Goal: Task Accomplishment & Management: Use online tool/utility

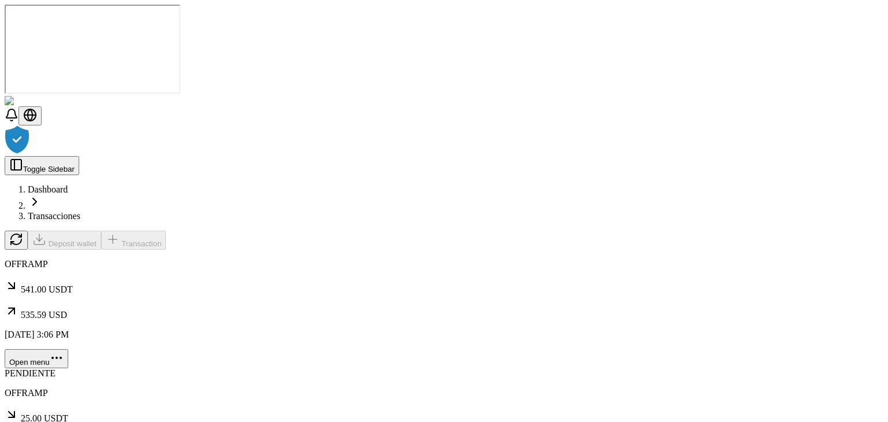
click at [404, 156] on div at bounding box center [444, 140] width 879 height 31
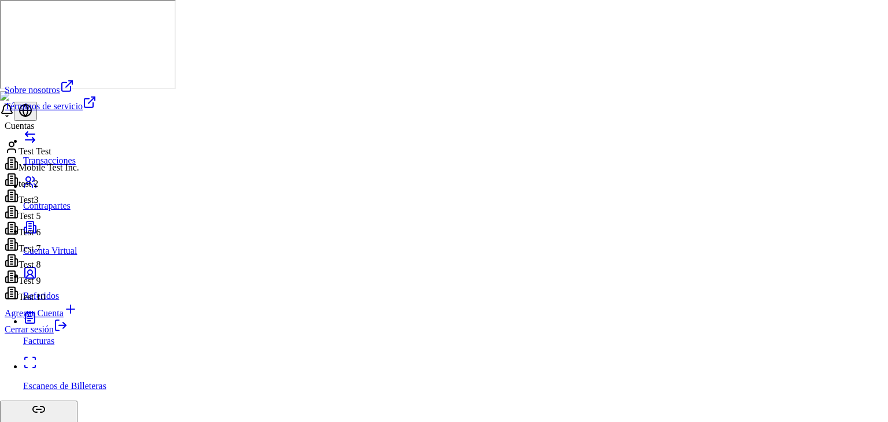
click at [68, 332] on icon at bounding box center [61, 325] width 14 height 14
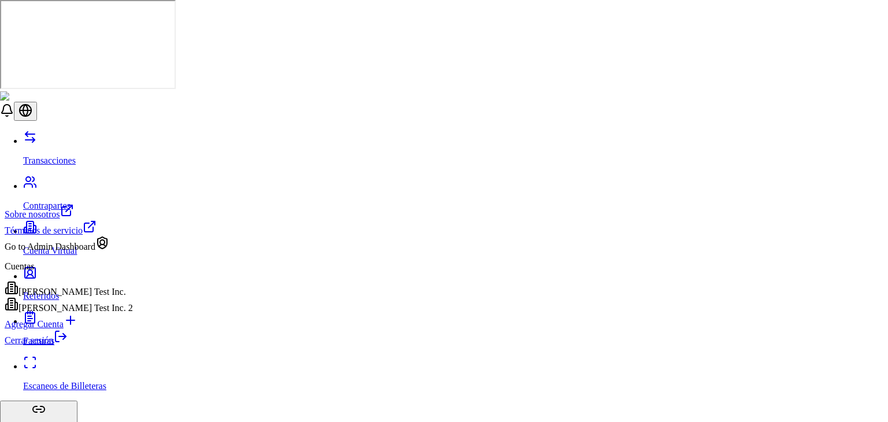
click at [68, 345] on link "Cerrar sesión" at bounding box center [36, 340] width 63 height 10
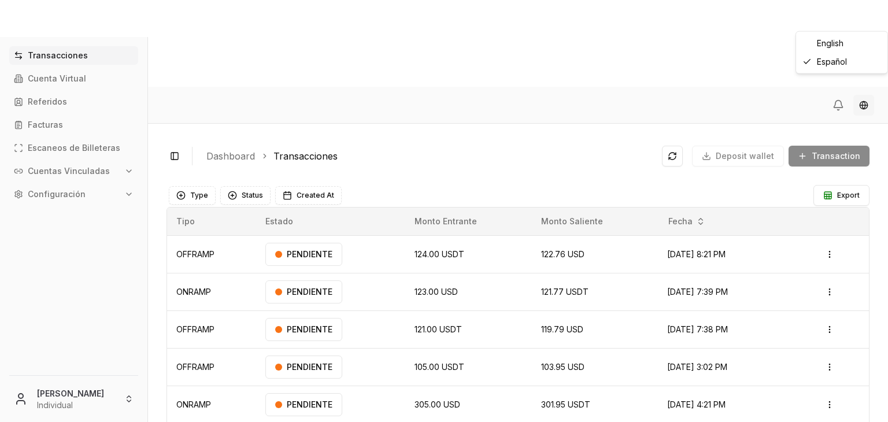
click at [862, 20] on html "Transacciones Cuenta Virtual Referidos Facturas Escaneos de Billeteras Cuentas …" at bounding box center [444, 254] width 888 height 509
click at [591, 55] on html "Transacciones Cuenta Virtual Referidos Facturas Escaneos de Billeteras Cuentas …" at bounding box center [444, 254] width 888 height 509
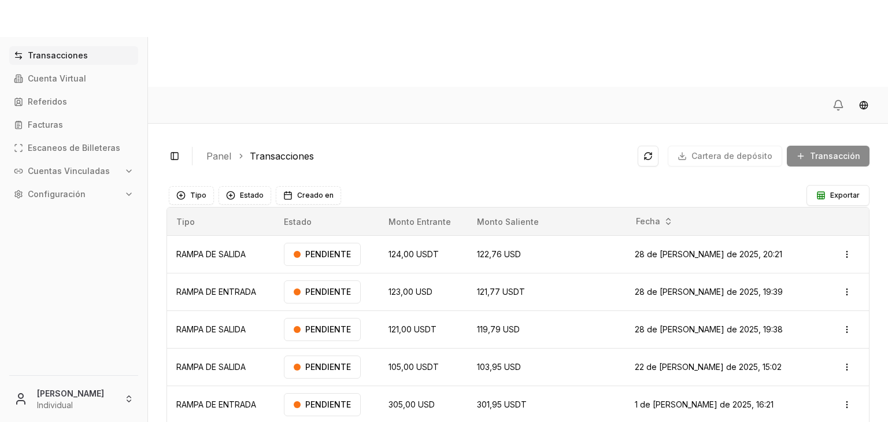
click at [399, 142] on div "Activar o desactivar la barra lateral Panel Transacciones Cartera de depósito T…" at bounding box center [517, 156] width 703 height 28
click at [73, 403] on html "Transacciones Cuenta Virtual Referidos Facturas Escaneos de Billeteras Cuentas …" at bounding box center [444, 254] width 888 height 509
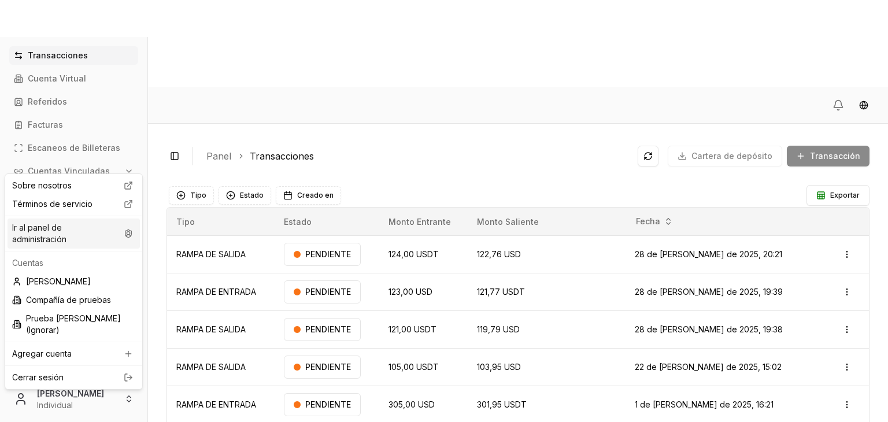
click at [116, 232] on font "Ir al panel de administración" at bounding box center [64, 233] width 105 height 23
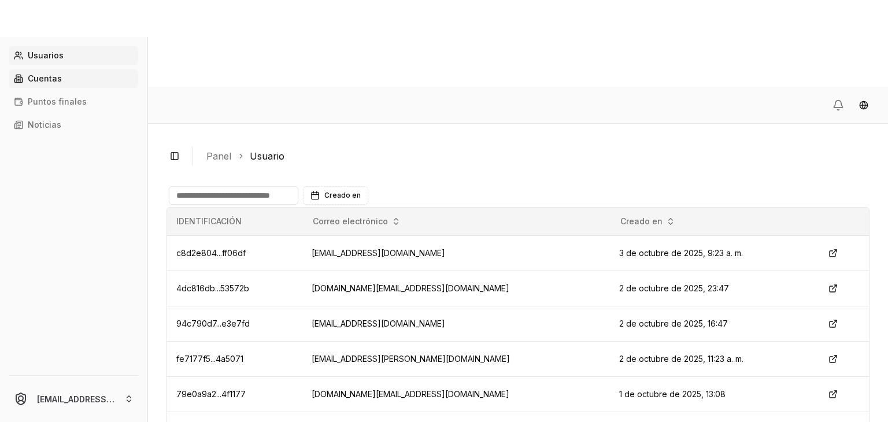
click at [80, 73] on link "Cuentas" at bounding box center [73, 78] width 129 height 18
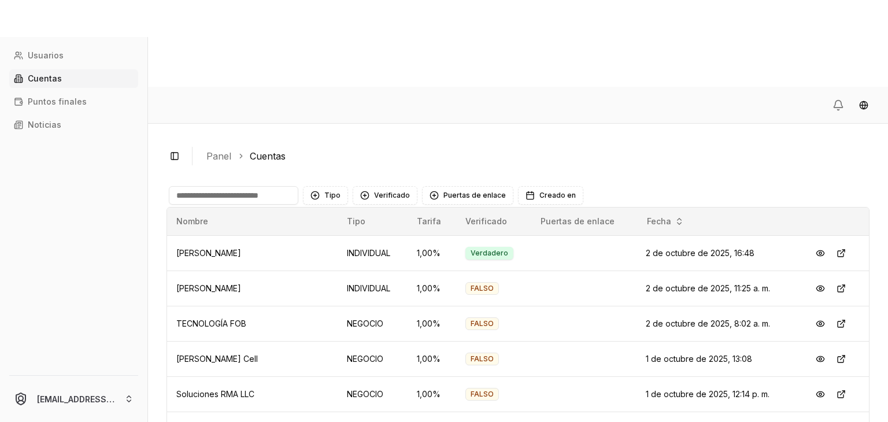
click at [204, 186] on input at bounding box center [233, 195] width 129 height 18
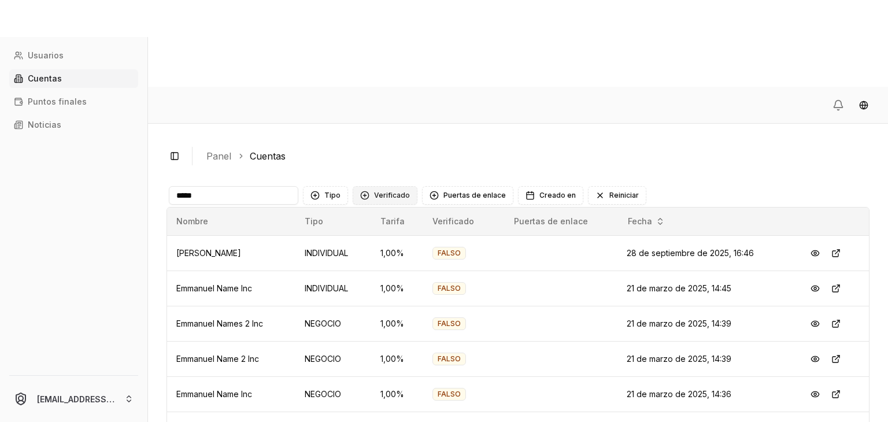
type input "*****"
click at [387, 191] on font "Verificado" at bounding box center [392, 195] width 36 height 9
click at [363, 155] on div "Sugerencias" at bounding box center [362, 155] width 9 height 9
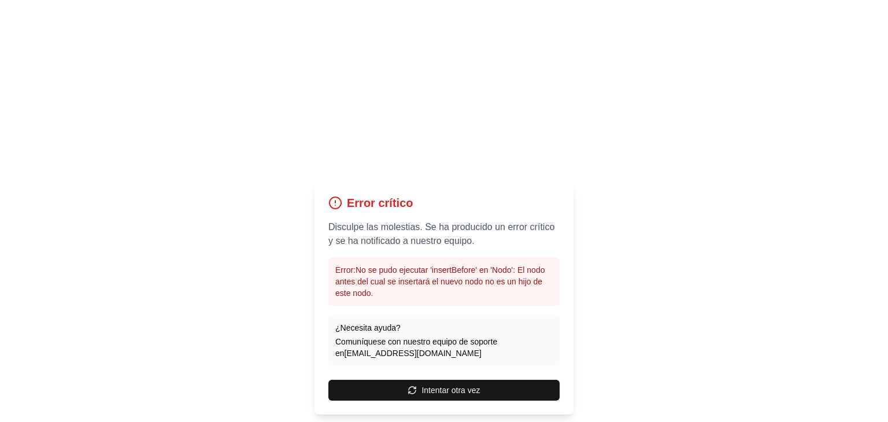
click at [507, 292] on div "Error crítico Disculpe las molestias. Se ha producido un error crítico y se ha …" at bounding box center [443, 298] width 259 height 234
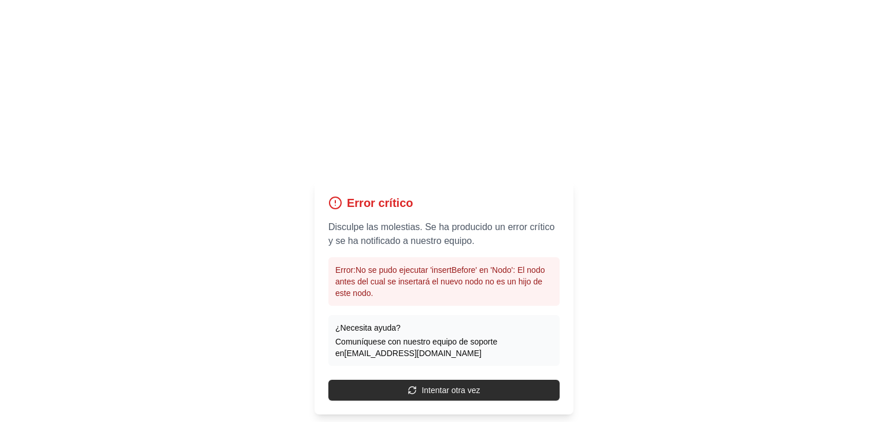
click at [495, 380] on button "Intentar otra vez" at bounding box center [443, 390] width 231 height 21
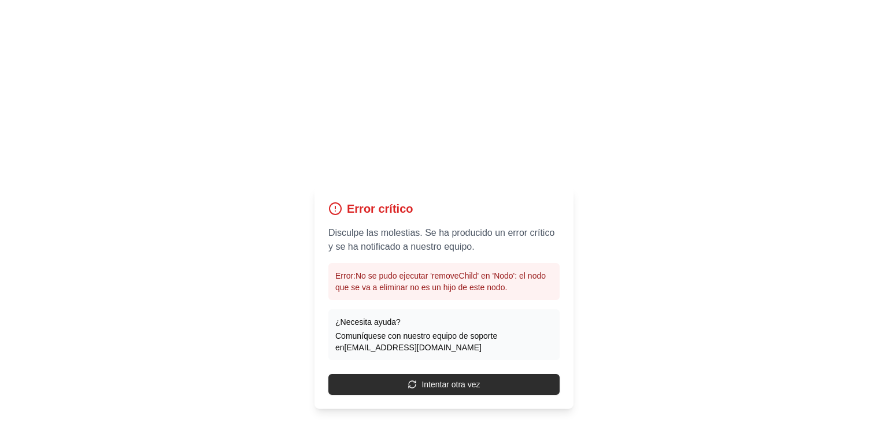
click at [467, 380] on font "Intentar otra vez" at bounding box center [450, 384] width 58 height 9
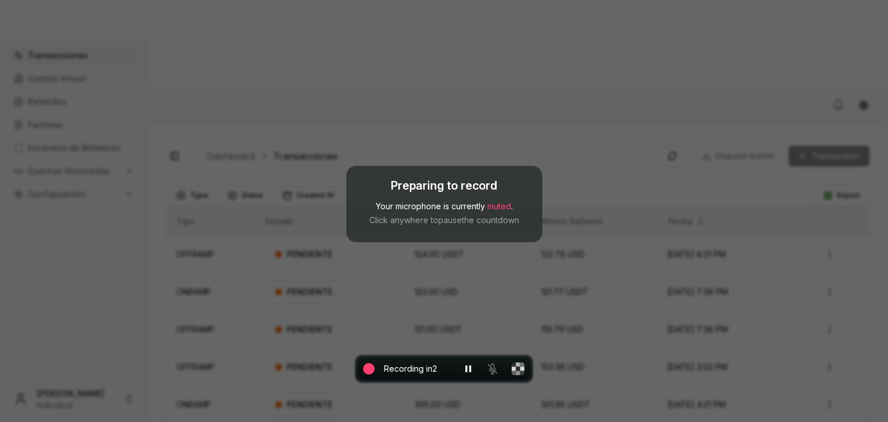
click at [371, 371] on rect at bounding box center [369, 369] width 12 height 12
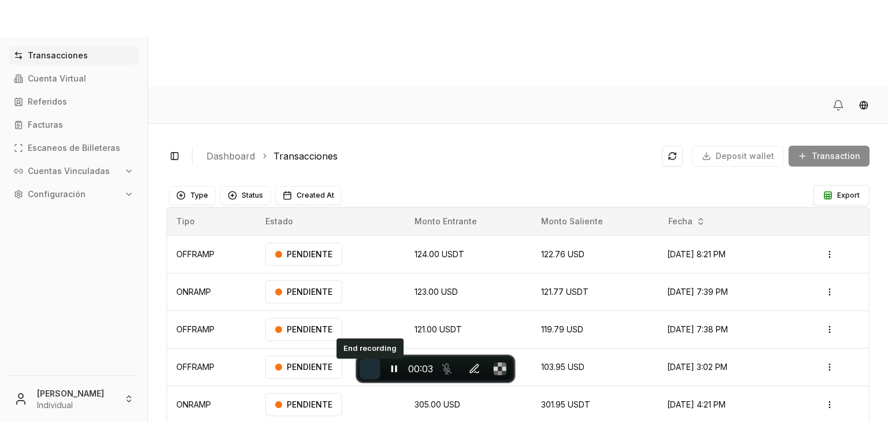
click at [364, 368] on button "End recording" at bounding box center [370, 368] width 21 height 21
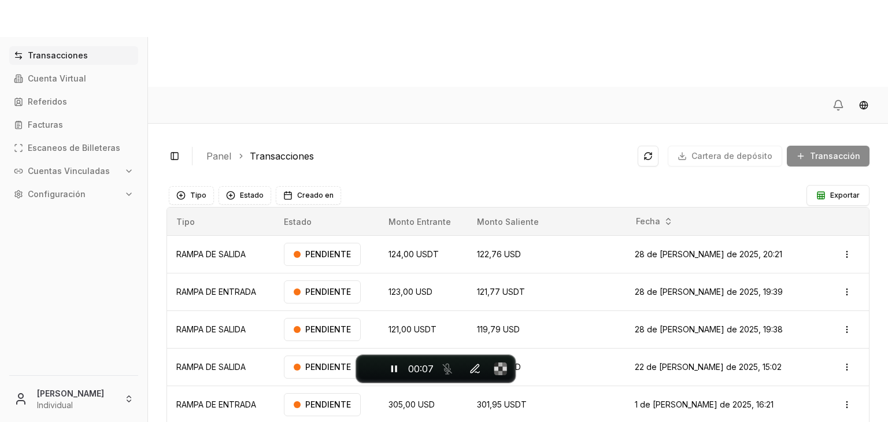
click at [589, 149] on ol "Panel Transacciones" at bounding box center [417, 156] width 422 height 14
click at [73, 72] on link "Cuenta Virtual" at bounding box center [73, 78] width 129 height 18
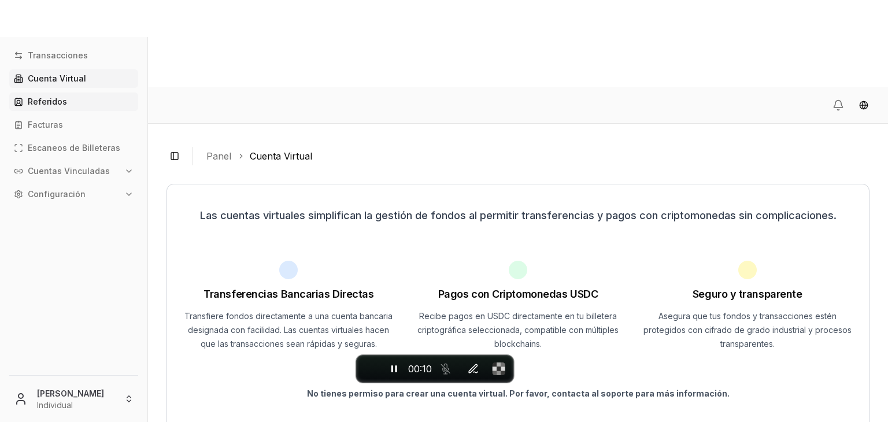
click at [61, 93] on link "Referidos" at bounding box center [73, 101] width 129 height 18
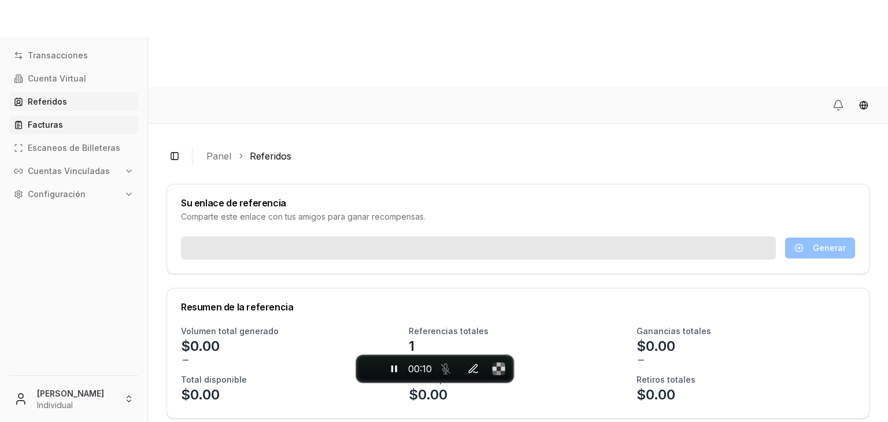
click at [65, 124] on link "Facturas" at bounding box center [73, 125] width 129 height 18
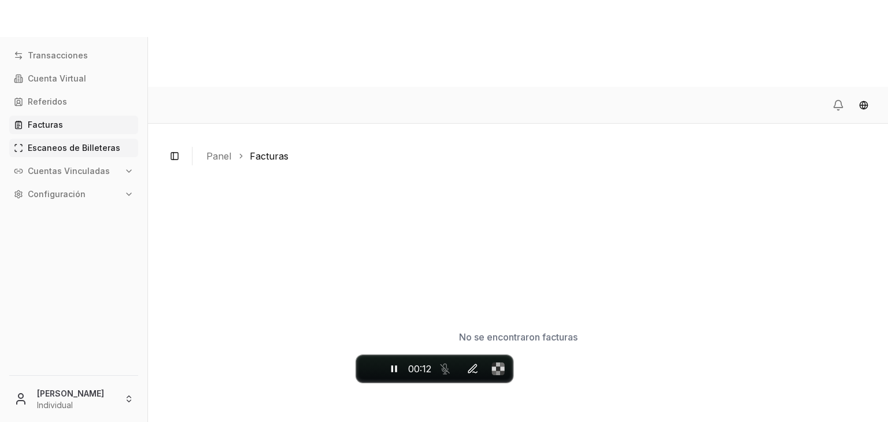
click at [73, 151] on font "Escaneos de Billeteras" at bounding box center [74, 148] width 92 height 10
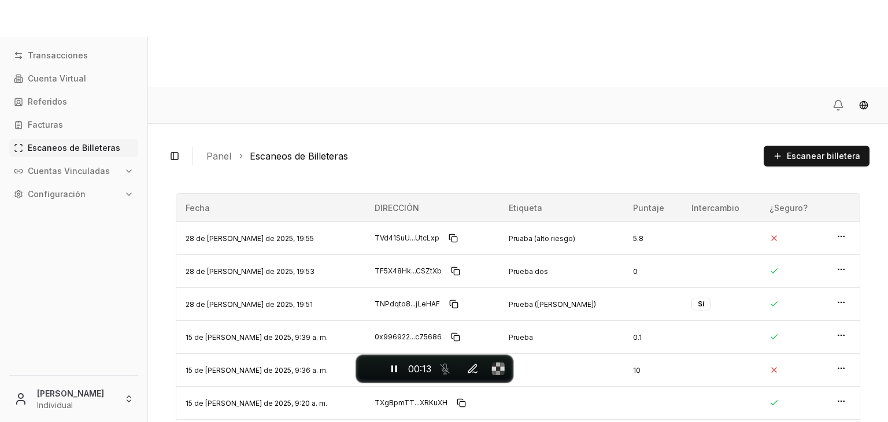
click at [77, 167] on font "Cuentas Vinculadas" at bounding box center [69, 171] width 82 height 10
click at [77, 183] on link "Billeteras" at bounding box center [74, 191] width 101 height 18
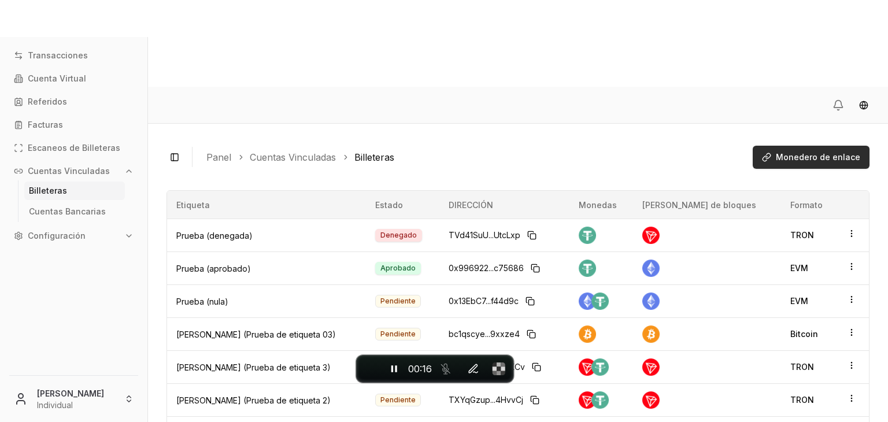
click at [809, 152] on font "Monedero de enlace" at bounding box center [818, 157] width 84 height 10
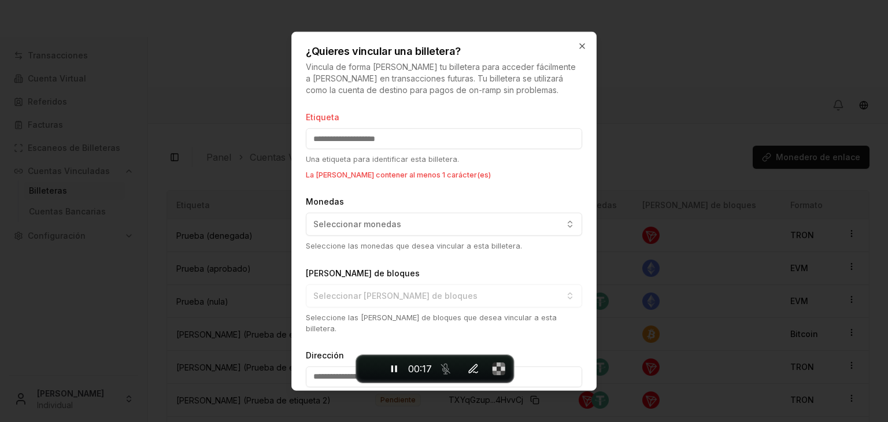
click at [462, 220] on div "Monedas Seleccionar monedas Seleccione las monedas que desea vincular a esta bi…" at bounding box center [444, 222] width 276 height 57
click at [428, 240] on p "Seleccione las monedas que desea vincular a esta billetera." at bounding box center [444, 245] width 276 height 11
click at [427, 222] on button "Seleccionar monedas" at bounding box center [444, 224] width 276 height 23
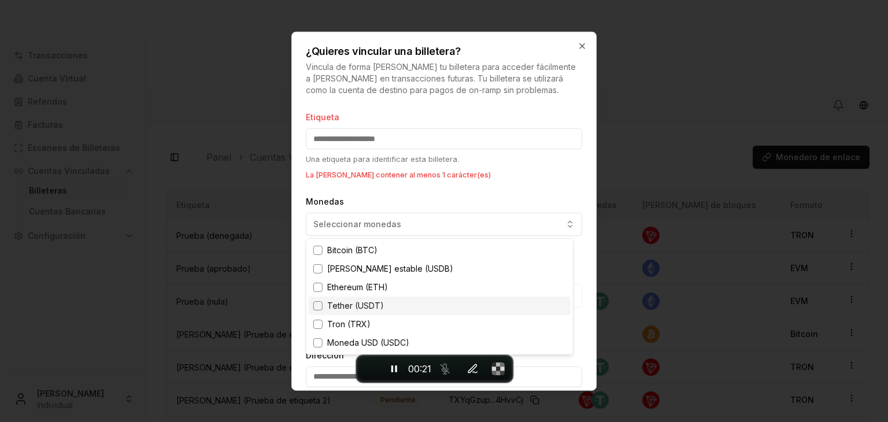
click at [349, 303] on font "Tether (USDT)" at bounding box center [355, 306] width 57 height 10
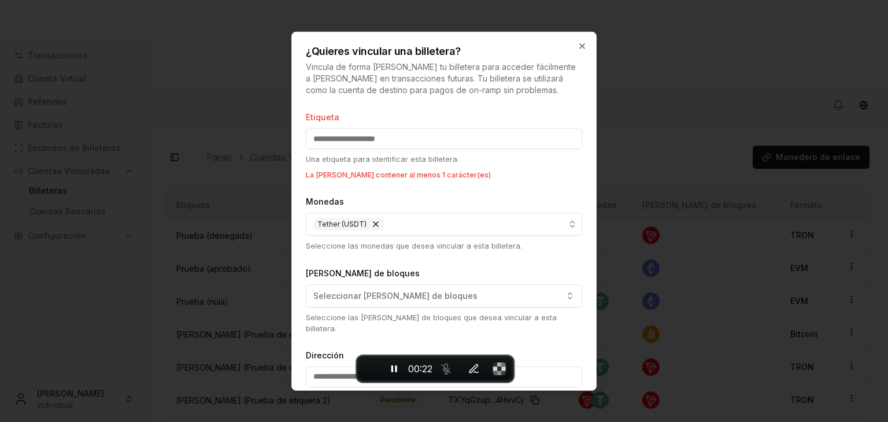
click at [451, 205] on body "Transacciones Cuenta Virtual Referidos Facturas Escaneos de Billeteras Cuentas …" at bounding box center [444, 254] width 888 height 509
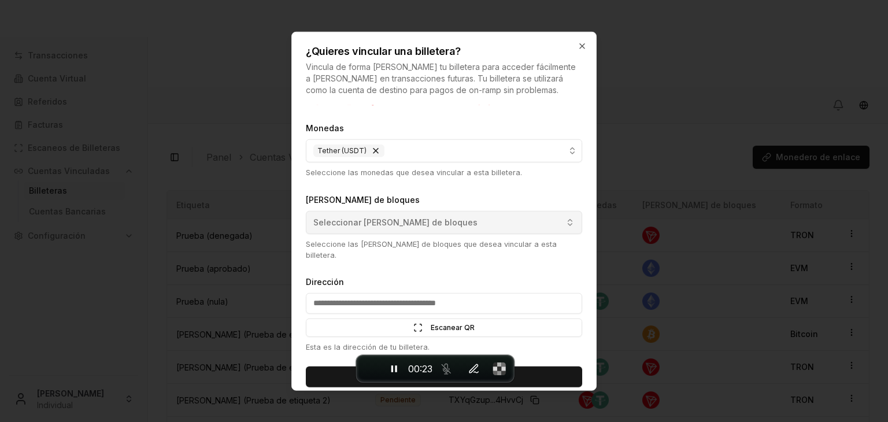
click at [413, 225] on font "Seleccionar cadenas de bloques" at bounding box center [395, 222] width 164 height 10
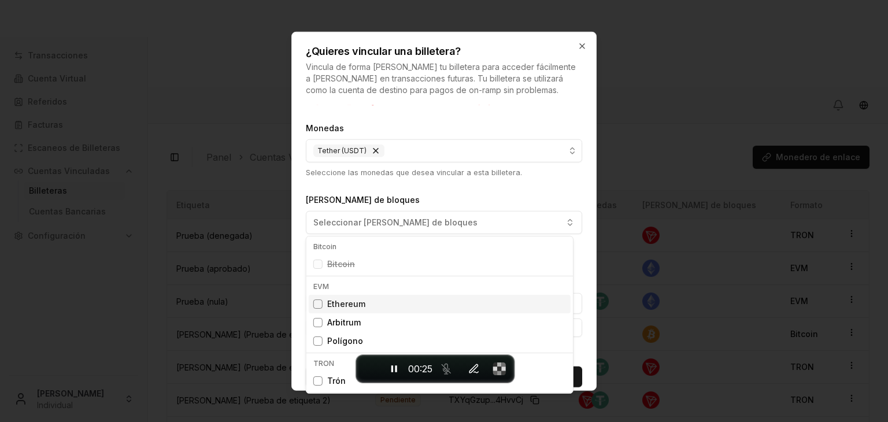
click at [327, 310] on div "Ethereum" at bounding box center [440, 304] width 262 height 18
click at [280, 331] on div at bounding box center [444, 211] width 888 height 422
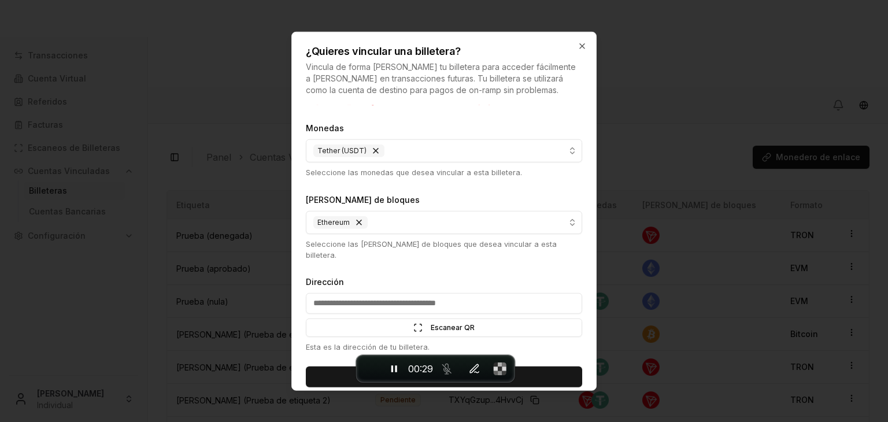
click at [400, 293] on input "Dirección" at bounding box center [444, 303] width 276 height 21
type input "**********"
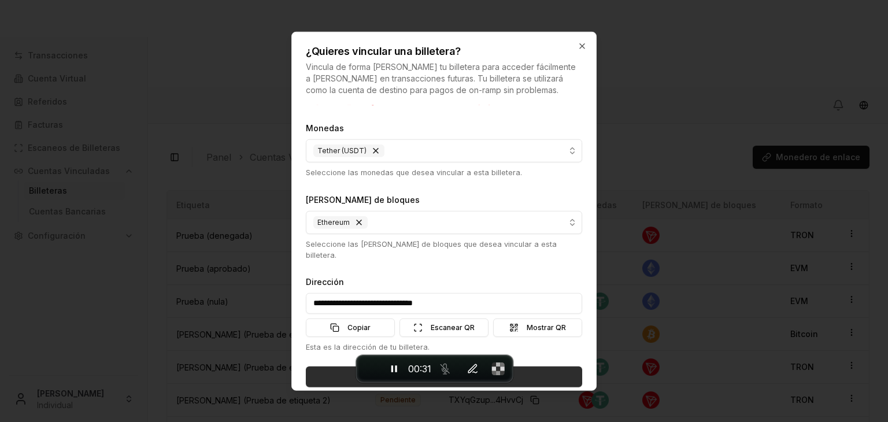
click at [317, 366] on button "Monedero de enlace" at bounding box center [444, 376] width 276 height 21
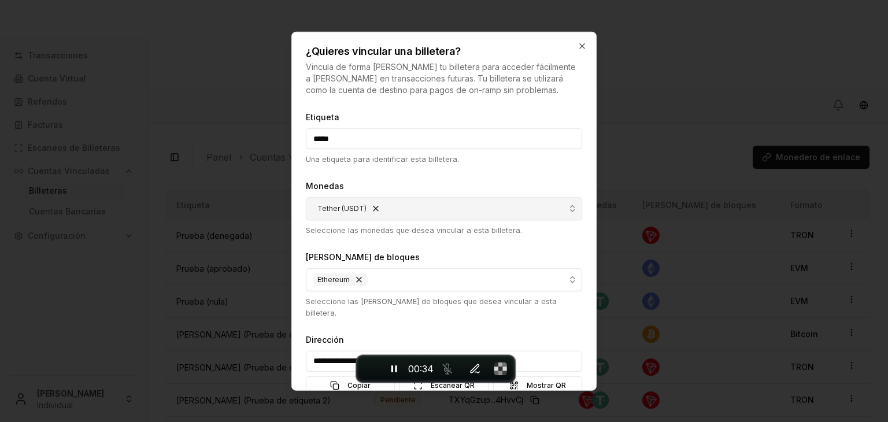
scroll to position [58, 0]
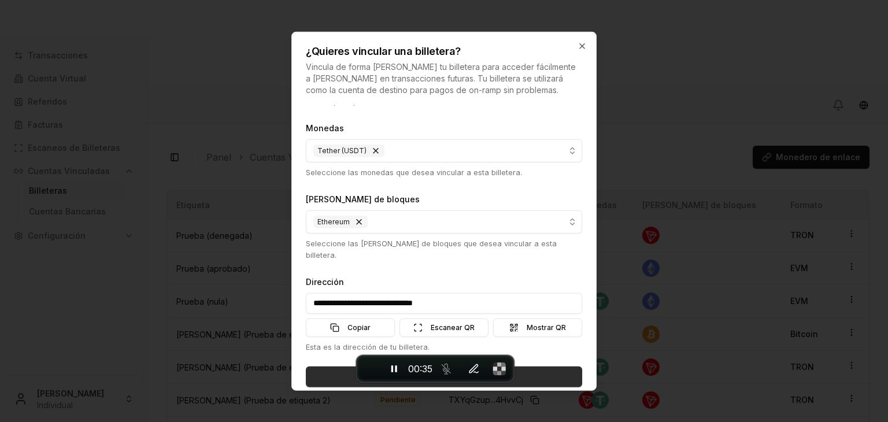
type input "*****"
click at [323, 368] on button "Monedero de enlace" at bounding box center [444, 376] width 276 height 21
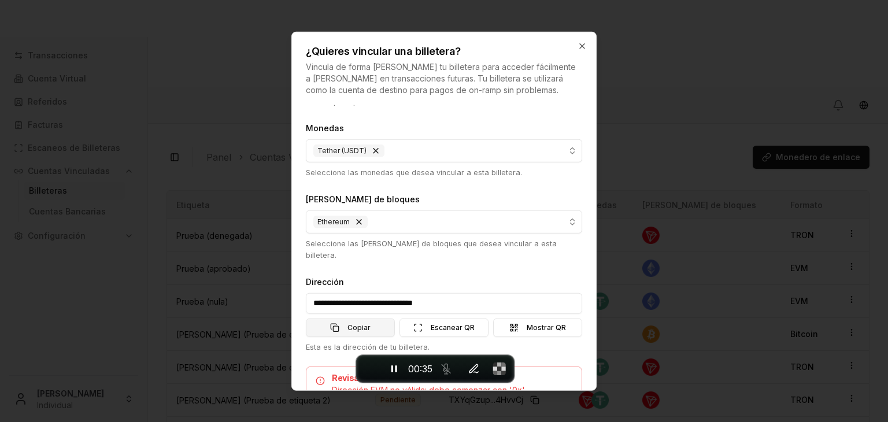
scroll to position [109, 0]
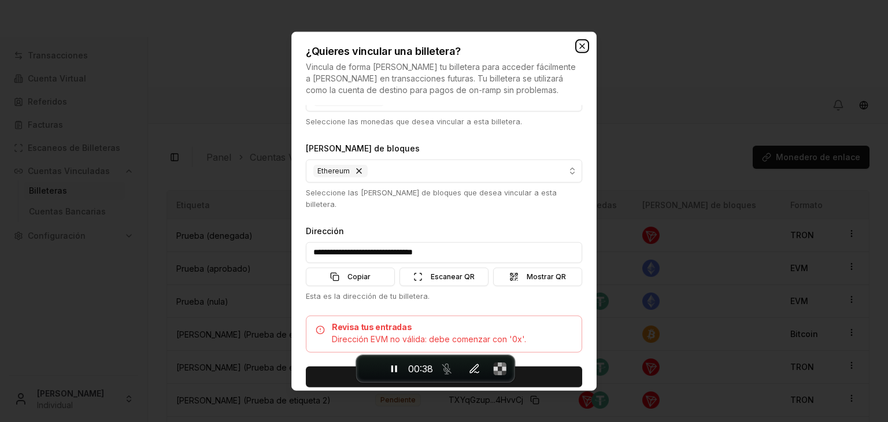
click at [582, 42] on icon "button" at bounding box center [581, 46] width 9 height 9
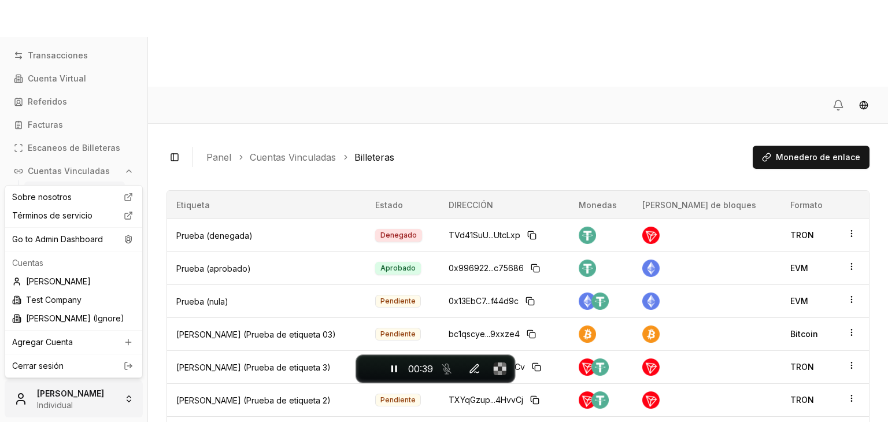
click at [86, 406] on html "Transacciones Cuenta Virtual Referidos Facturas Escaneos de Billeteras Cuentas …" at bounding box center [444, 254] width 888 height 509
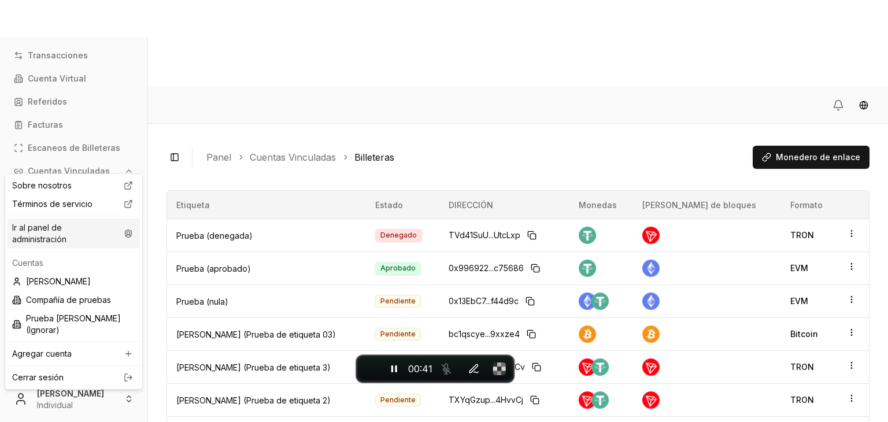
click at [90, 228] on font "Ir al panel de administración" at bounding box center [64, 233] width 105 height 23
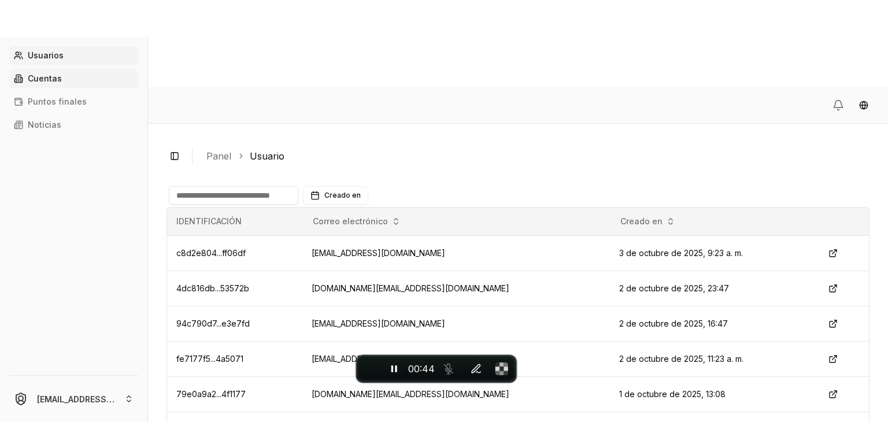
click at [77, 82] on link "Cuentas" at bounding box center [73, 78] width 129 height 18
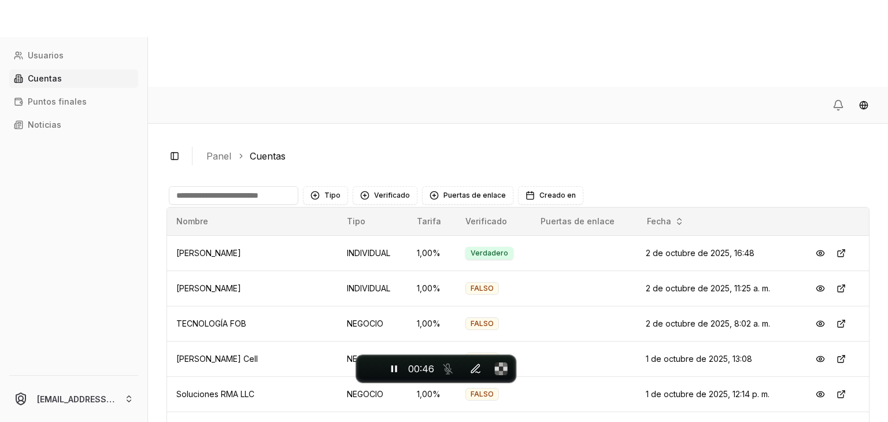
click at [268, 186] on input at bounding box center [233, 195] width 129 height 18
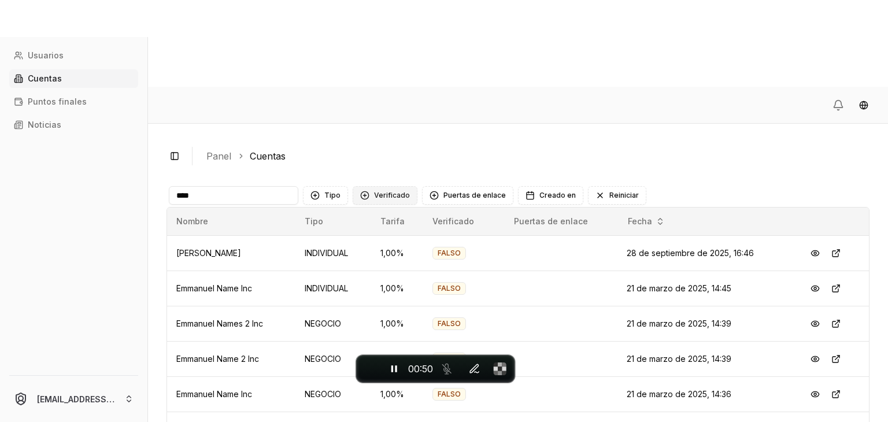
type input "****"
click at [371, 186] on button "Verificado" at bounding box center [385, 195] width 65 height 18
click at [368, 158] on div "VERIFICADO" at bounding box center [409, 156] width 110 height 18
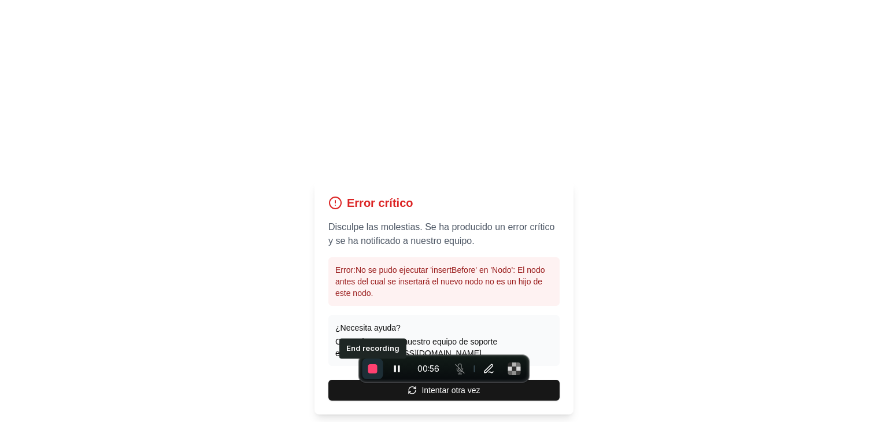
click at [372, 368] on span "Finalizar grabación" at bounding box center [372, 368] width 9 height 9
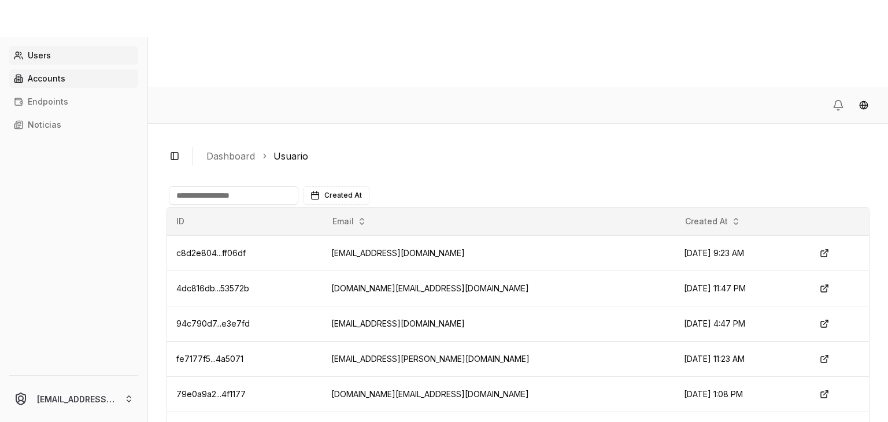
click at [68, 77] on link "Accounts" at bounding box center [73, 78] width 129 height 18
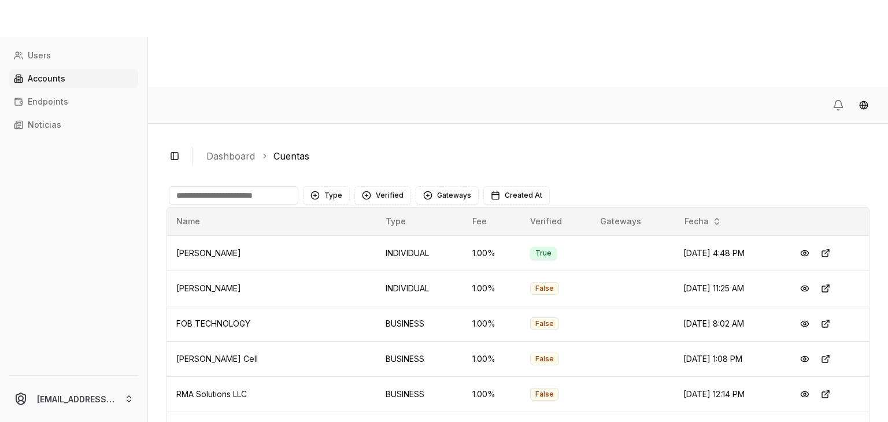
click at [645, 124] on div "Toggle Sidebar Dashboard Cuentas Type Verified Gateways Created At Name Type Fe…" at bounding box center [518, 316] width 740 height 385
click at [284, 186] on input at bounding box center [233, 195] width 129 height 18
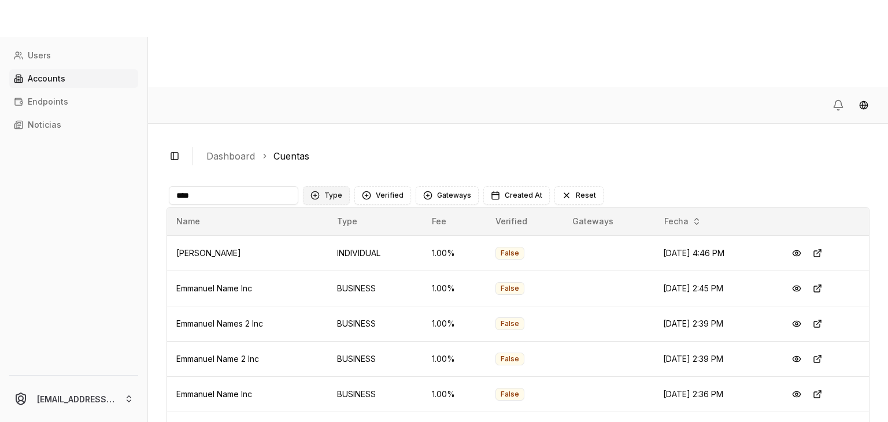
type input "****"
click at [340, 186] on button "Type" at bounding box center [326, 195] width 47 height 18
click at [375, 186] on button "Verified" at bounding box center [382, 195] width 57 height 18
click at [367, 153] on div "Suggestions" at bounding box center [364, 155] width 9 height 9
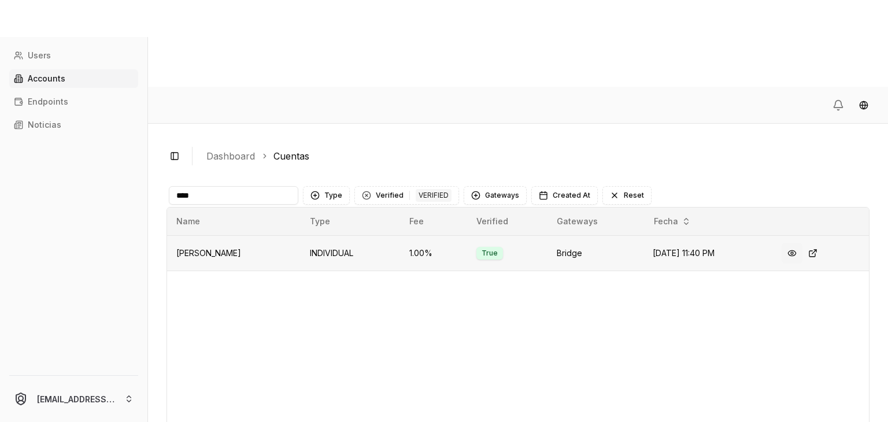
click at [801, 243] on button at bounding box center [791, 253] width 21 height 21
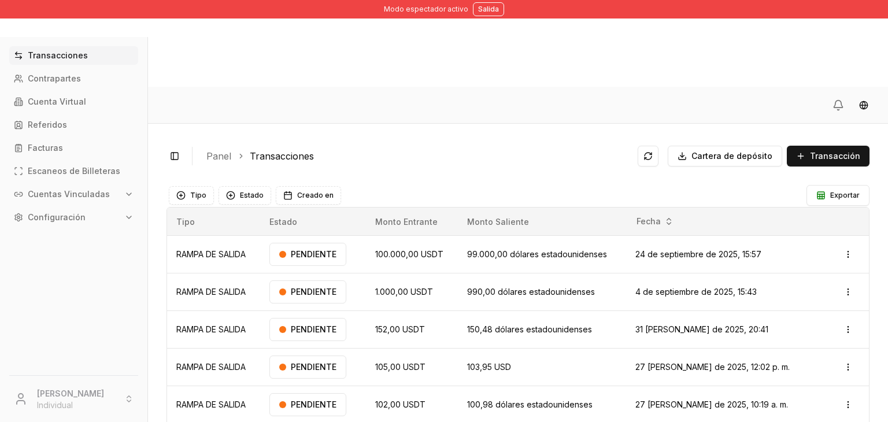
click at [610, 142] on div "Activar o desactivar la barra lateral Panel Transacciones Cartera de depósito T…" at bounding box center [517, 156] width 703 height 28
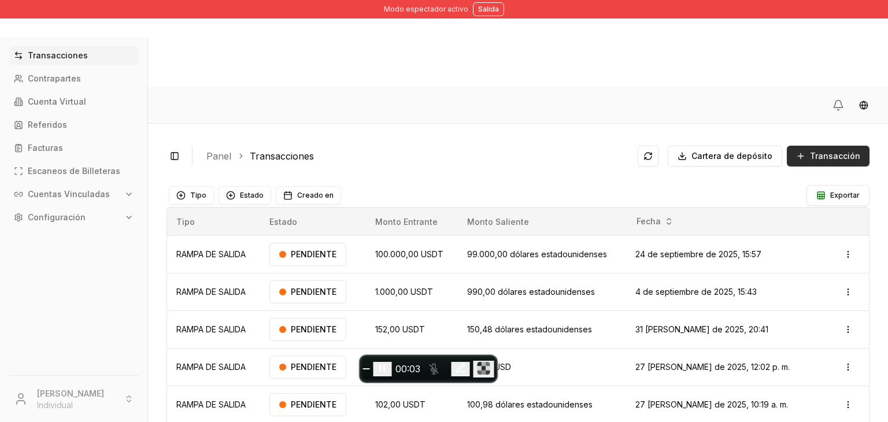
click at [816, 146] on button "Transacción" at bounding box center [828, 156] width 83 height 21
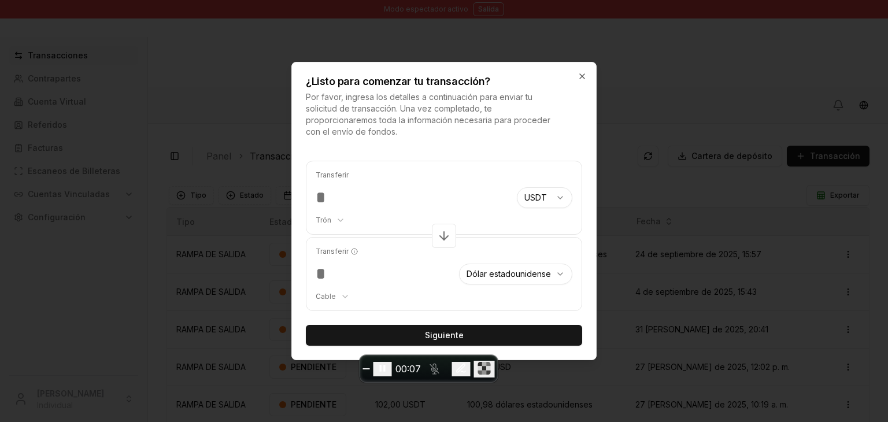
type input "***"
click at [359, 329] on button "Siguiente" at bounding box center [444, 335] width 276 height 21
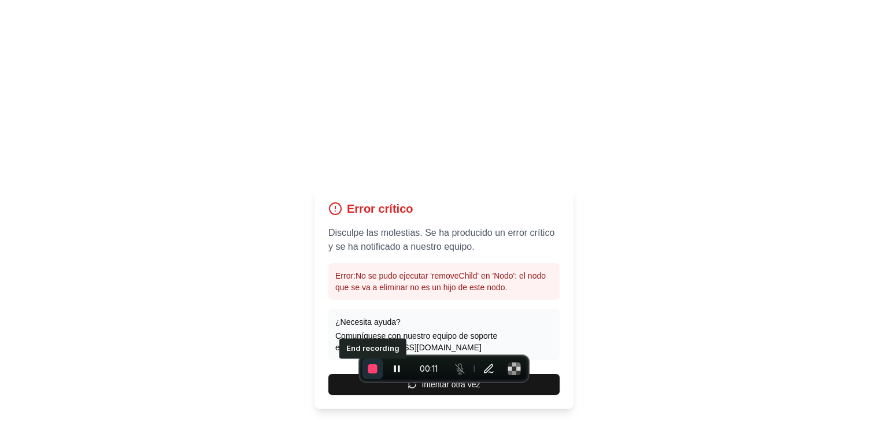
click at [369, 371] on span "Finalizar grabación" at bounding box center [372, 368] width 9 height 9
